Goal: Information Seeking & Learning: Check status

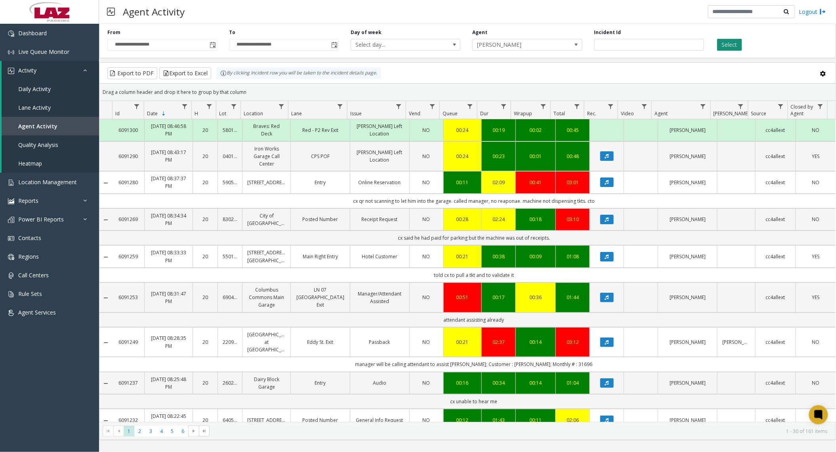
click at [727, 50] on button "Select" at bounding box center [729, 45] width 25 height 12
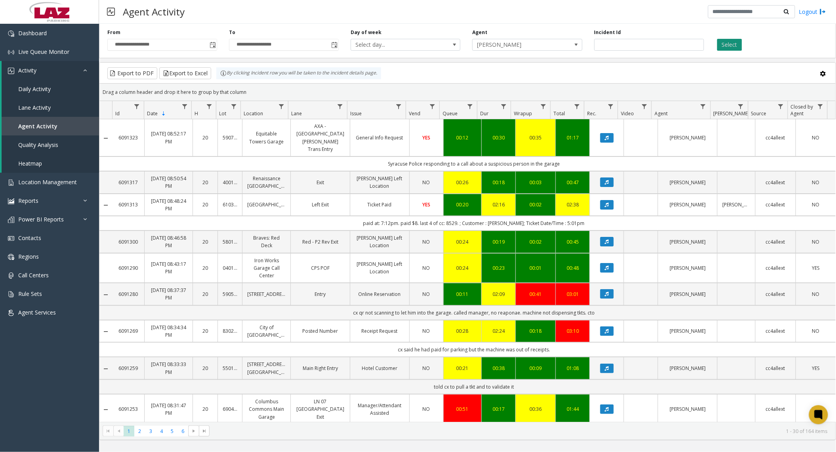
click at [736, 45] on button "Select" at bounding box center [729, 45] width 25 height 12
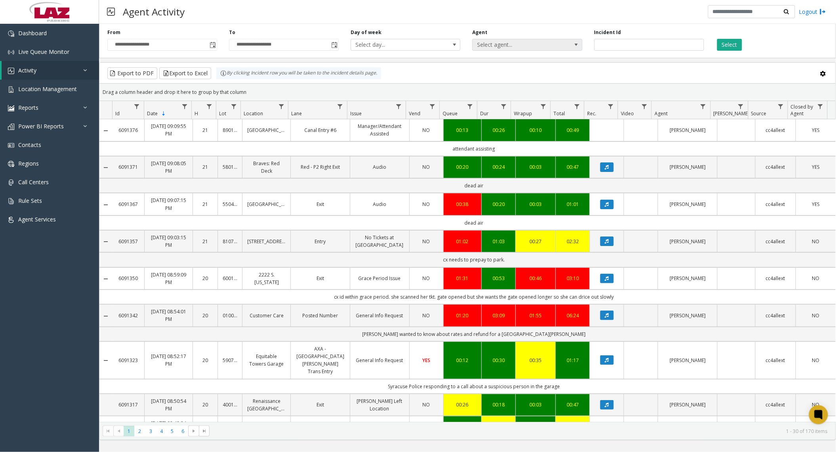
click at [496, 42] on span "Select agent..." at bounding box center [516, 44] width 87 height 11
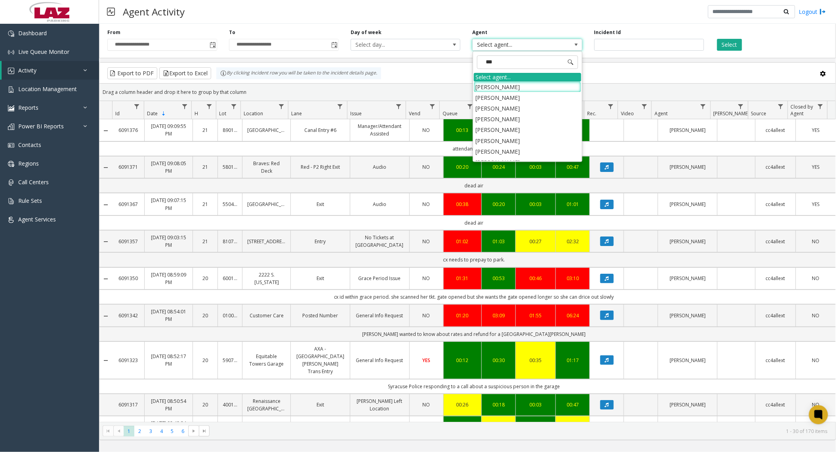
type input "****"
click at [511, 156] on li "[PERSON_NAME]" at bounding box center [527, 151] width 107 height 11
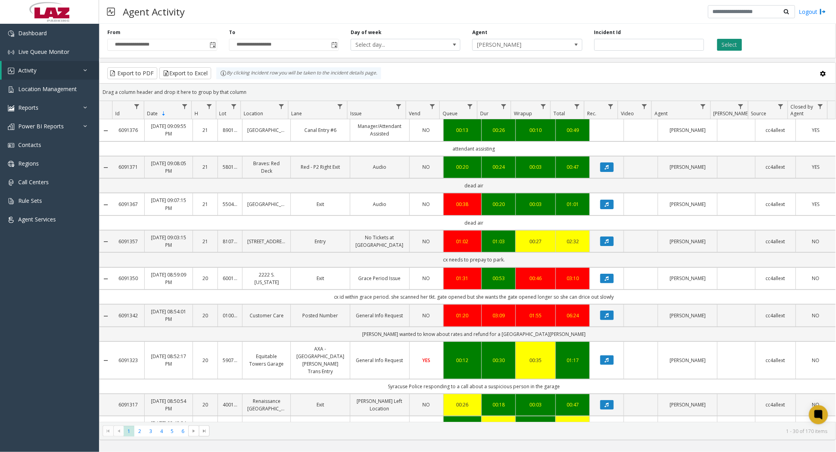
click at [726, 49] on button "Select" at bounding box center [729, 45] width 25 height 12
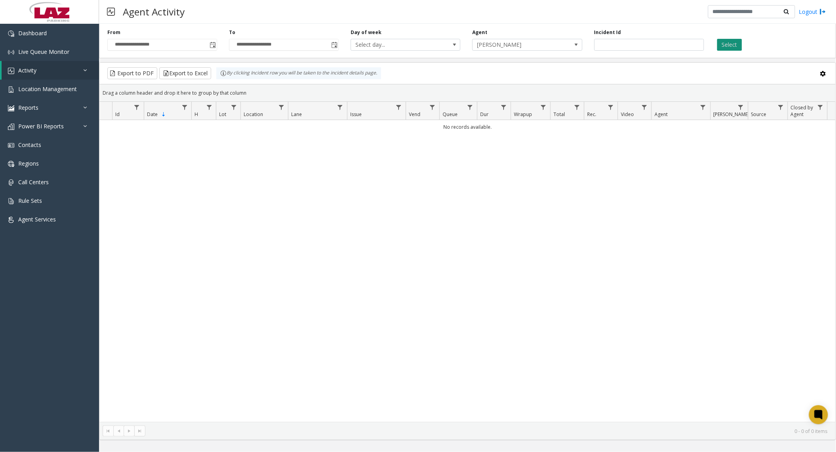
click at [728, 47] on button "Select" at bounding box center [729, 45] width 25 height 12
click at [556, 54] on div "**********" at bounding box center [467, 40] width 737 height 38
click at [555, 49] on span "[PERSON_NAME]" at bounding box center [516, 44] width 87 height 11
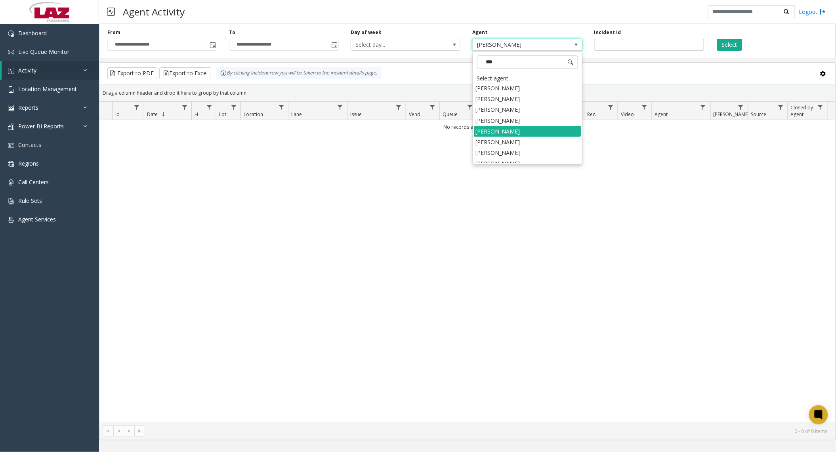
type input "****"
click at [520, 162] on li "[PERSON_NAME]" at bounding box center [527, 157] width 107 height 11
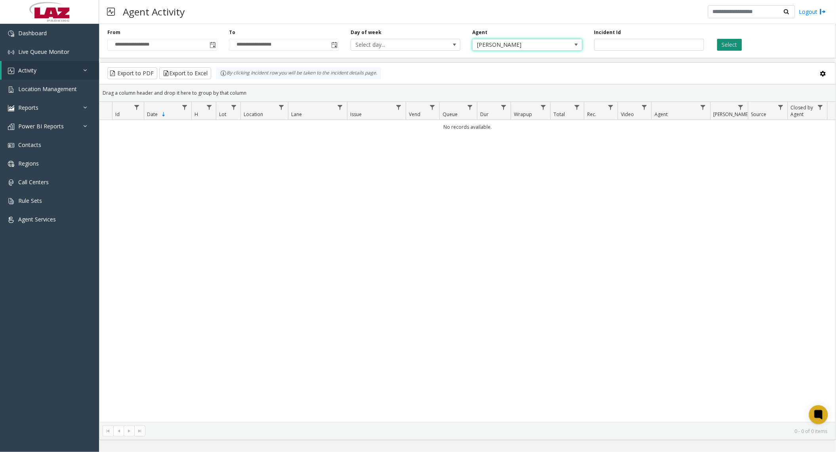
click at [727, 45] on button "Select" at bounding box center [729, 45] width 25 height 12
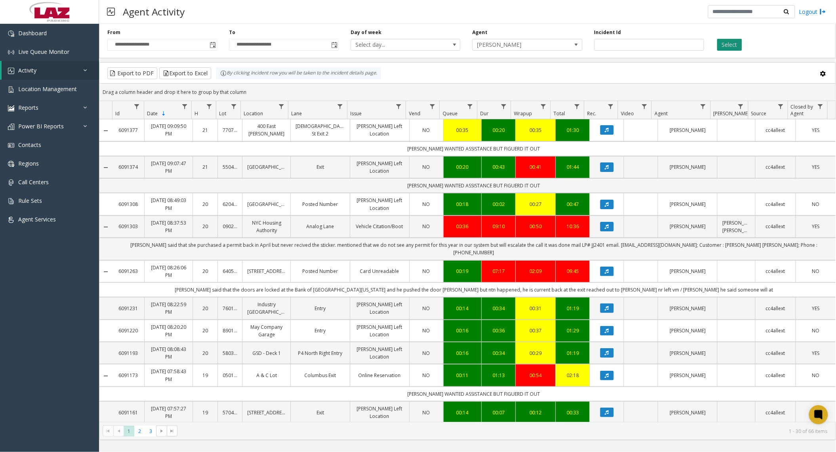
click at [736, 46] on button "Select" at bounding box center [729, 45] width 25 height 12
click at [530, 46] on span "Select agent..." at bounding box center [516, 44] width 87 height 11
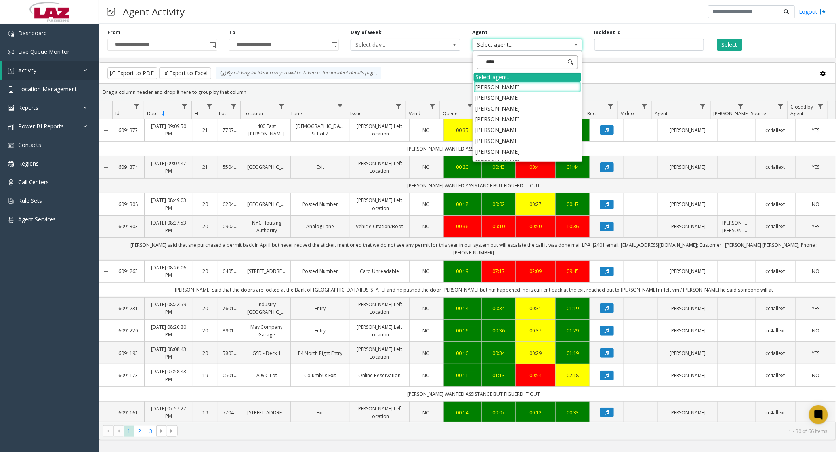
type input "*****"
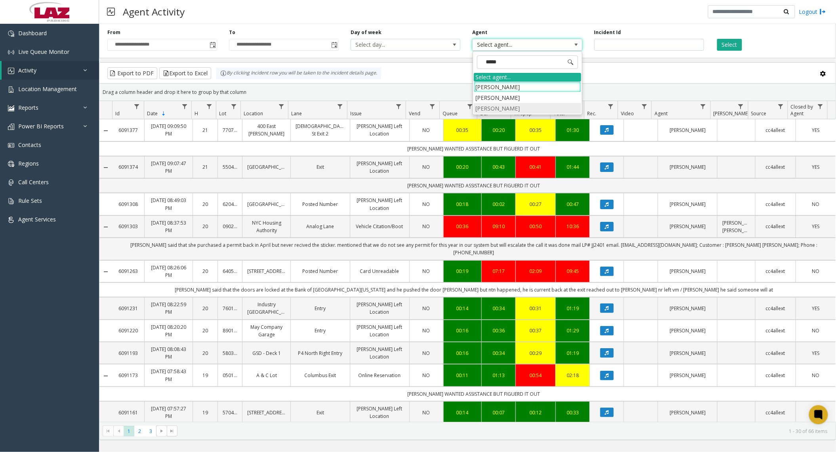
click at [525, 112] on li "[PERSON_NAME]" at bounding box center [527, 108] width 107 height 11
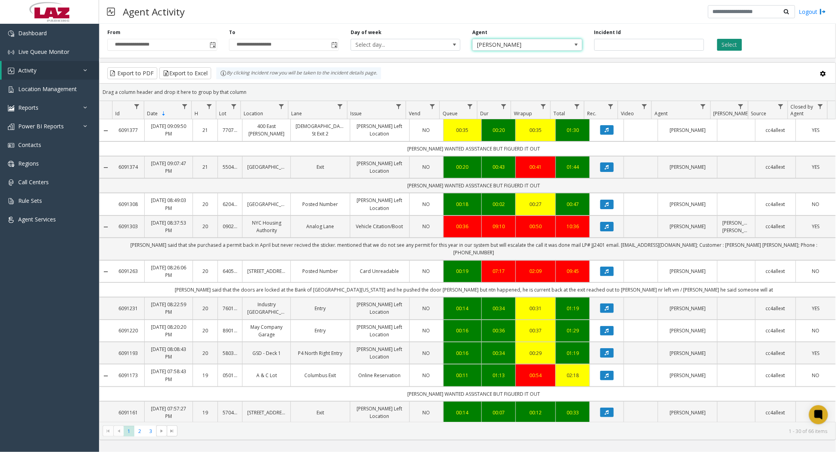
click at [723, 50] on button "Select" at bounding box center [729, 45] width 25 height 12
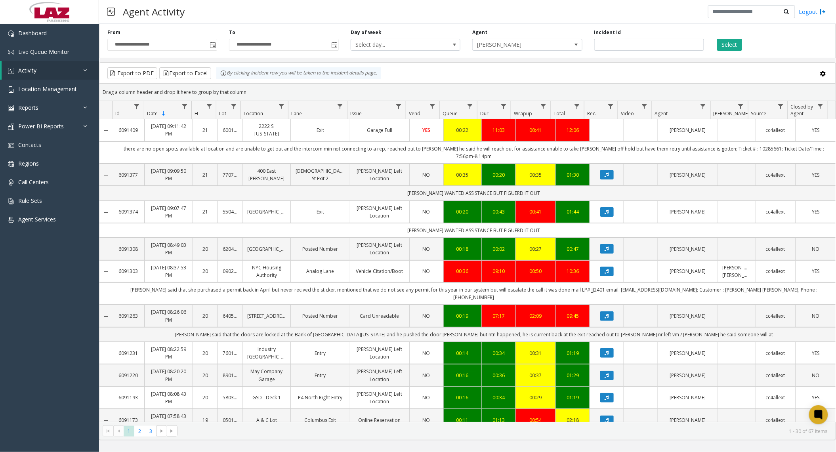
click at [121, 130] on link "6091409" at bounding box center [128, 130] width 23 height 8
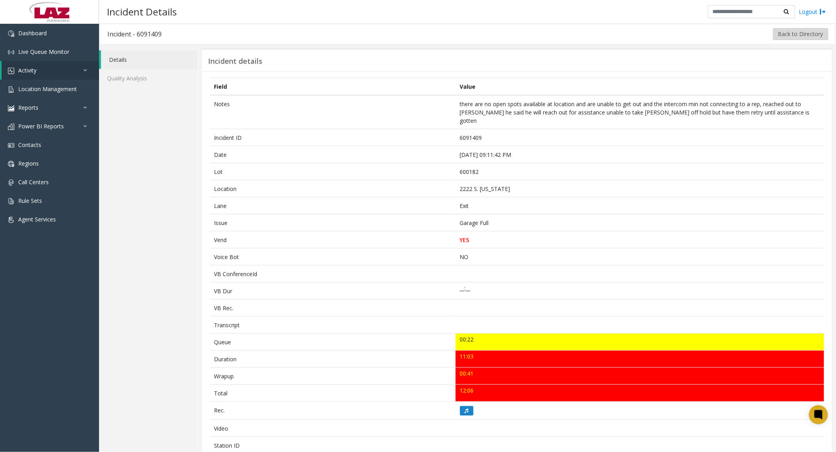
click at [785, 29] on button "Back to Directory" at bounding box center [800, 34] width 55 height 12
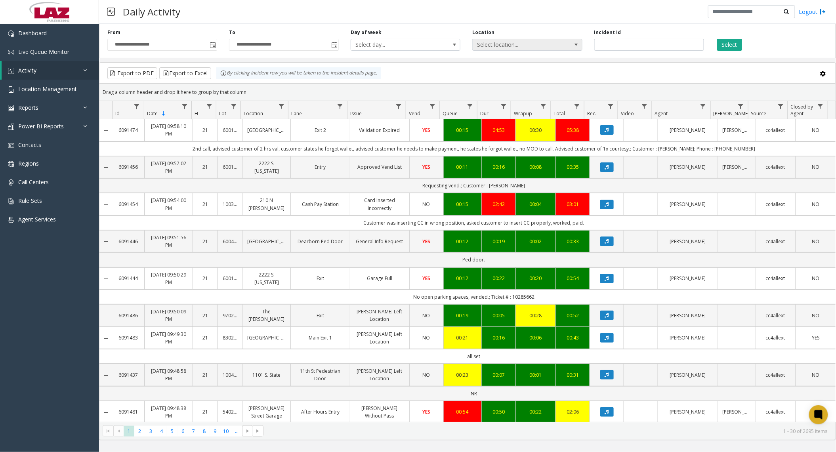
click at [509, 42] on span "Select location..." at bounding box center [516, 44] width 87 height 11
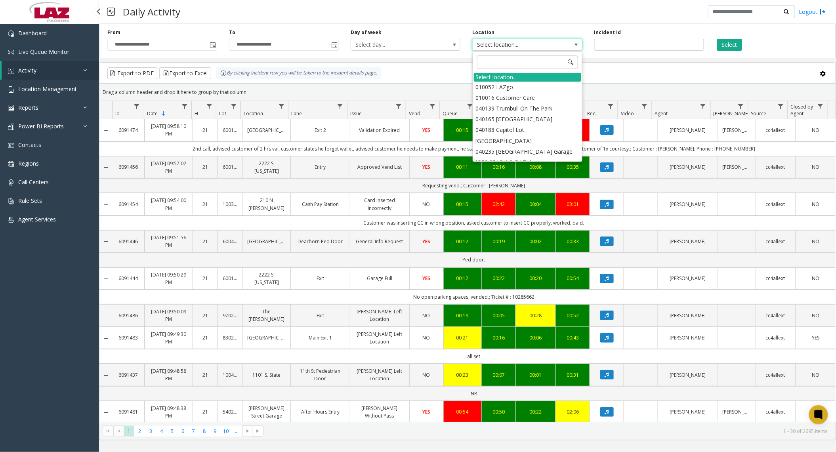
click at [53, 69] on link "Activity" at bounding box center [50, 70] width 97 height 19
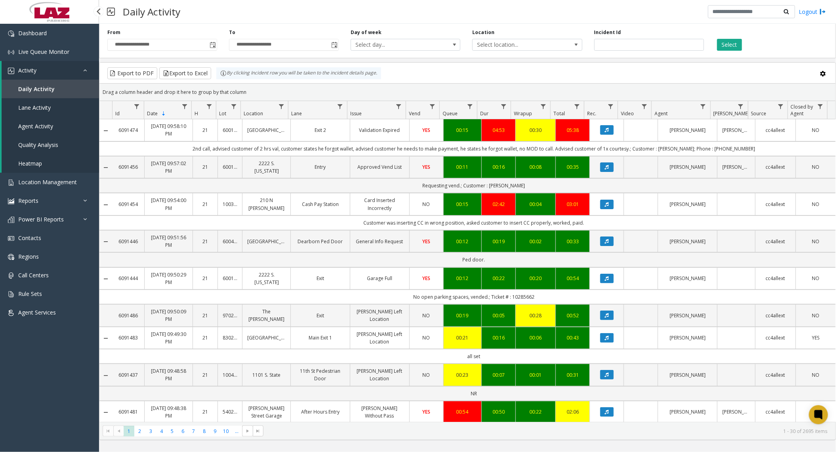
click at [46, 132] on link "Agent Activity" at bounding box center [50, 126] width 97 height 19
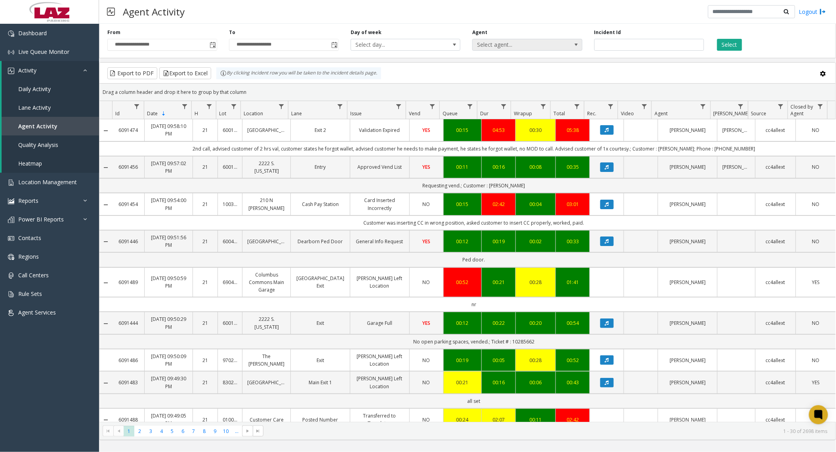
click at [517, 45] on span "Select agent..." at bounding box center [516, 44] width 87 height 11
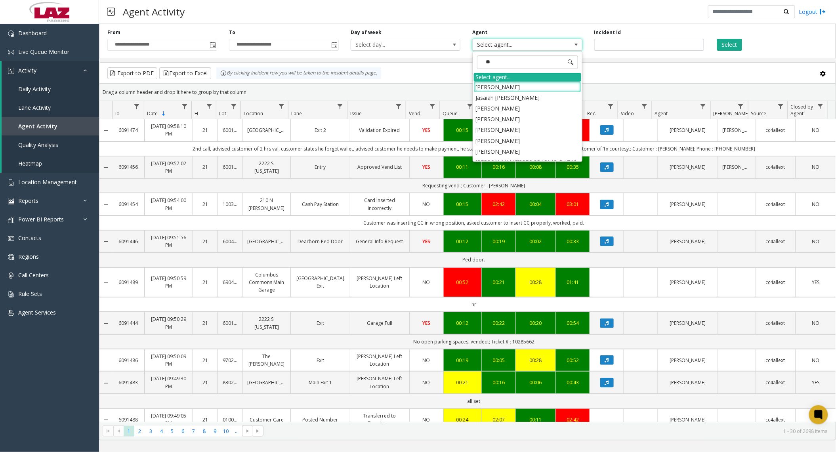
type input "***"
click at [501, 128] on li "[PERSON_NAME]" at bounding box center [527, 129] width 107 height 11
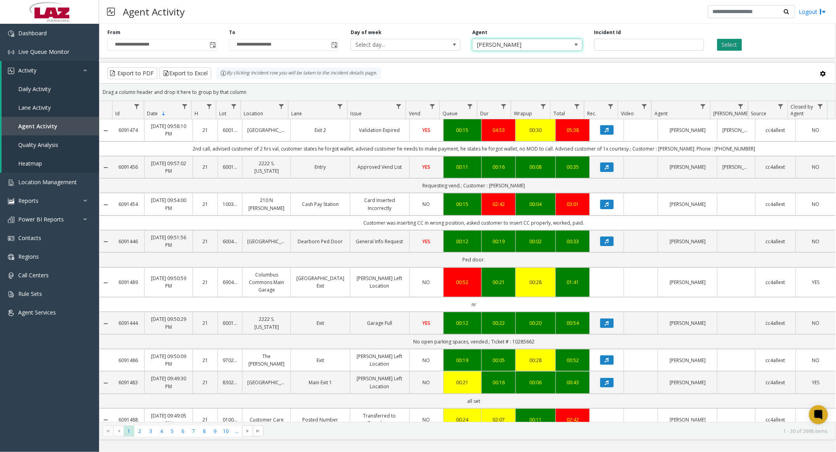
click at [732, 43] on button "Select" at bounding box center [729, 45] width 25 height 12
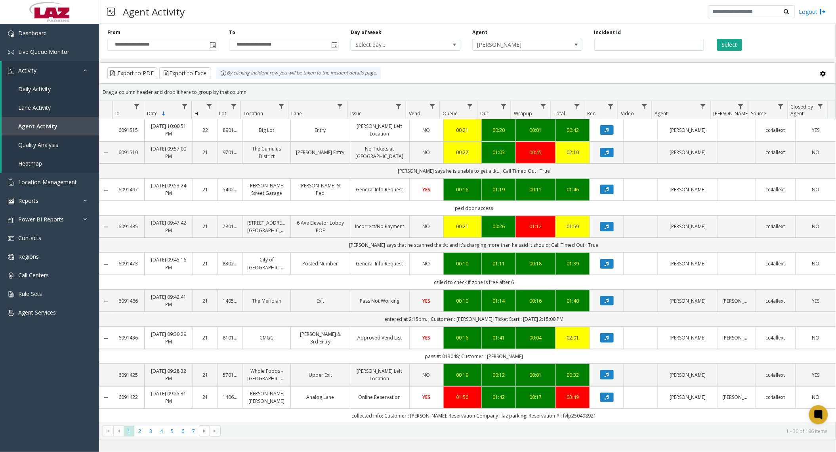
click at [744, 44] on div "Select" at bounding box center [771, 40] width 122 height 22
click at [740, 44] on button "Select" at bounding box center [729, 45] width 25 height 12
